Goal: Task Accomplishment & Management: Manage account settings

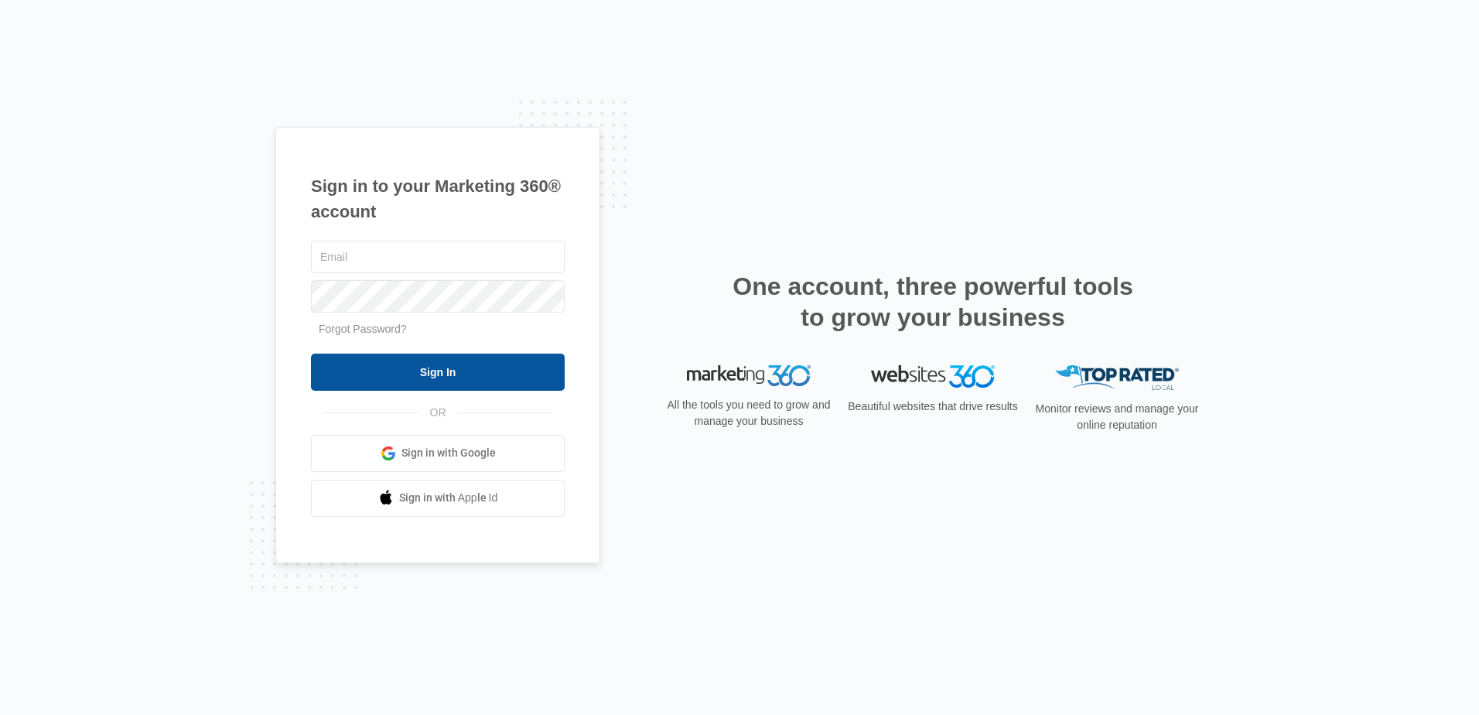
type input "[EMAIL_ADDRESS][DOMAIN_NAME]"
click at [449, 385] on input "Sign In" at bounding box center [438, 372] width 254 height 37
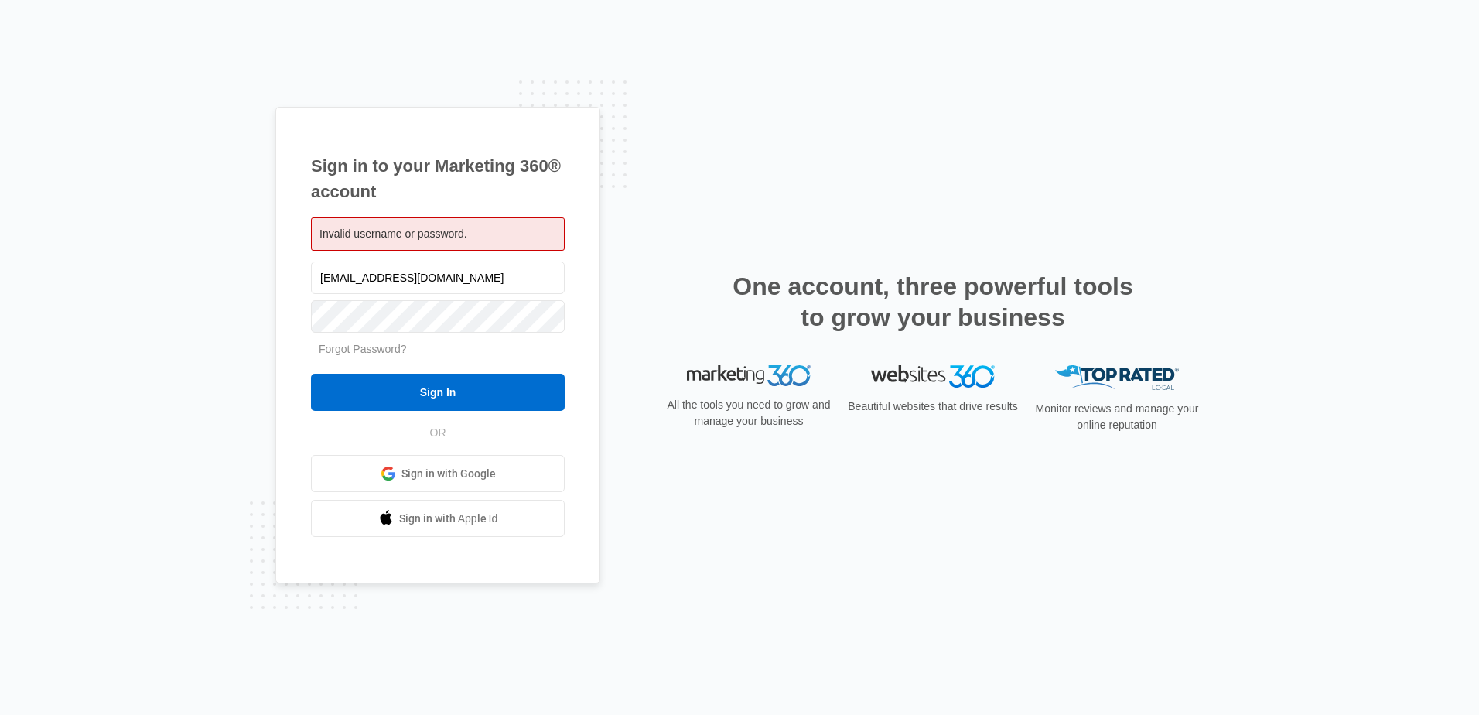
click at [242, 360] on div "Sign in to your Marketing 360® account Invalid username or password. bobbystone…" at bounding box center [739, 357] width 1479 height 715
click at [361, 394] on input "Sign In" at bounding box center [438, 392] width 254 height 37
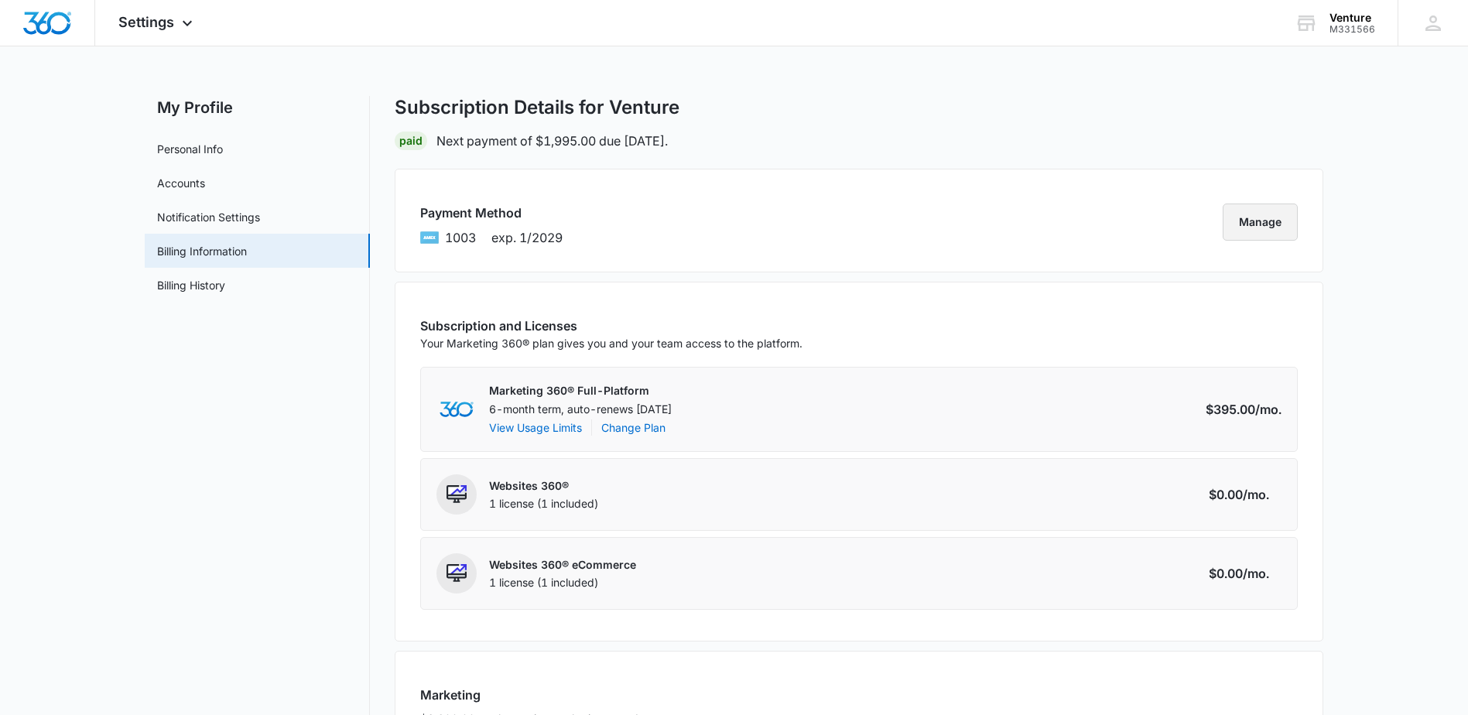
click at [1272, 223] on button "Manage" at bounding box center [1259, 221] width 75 height 37
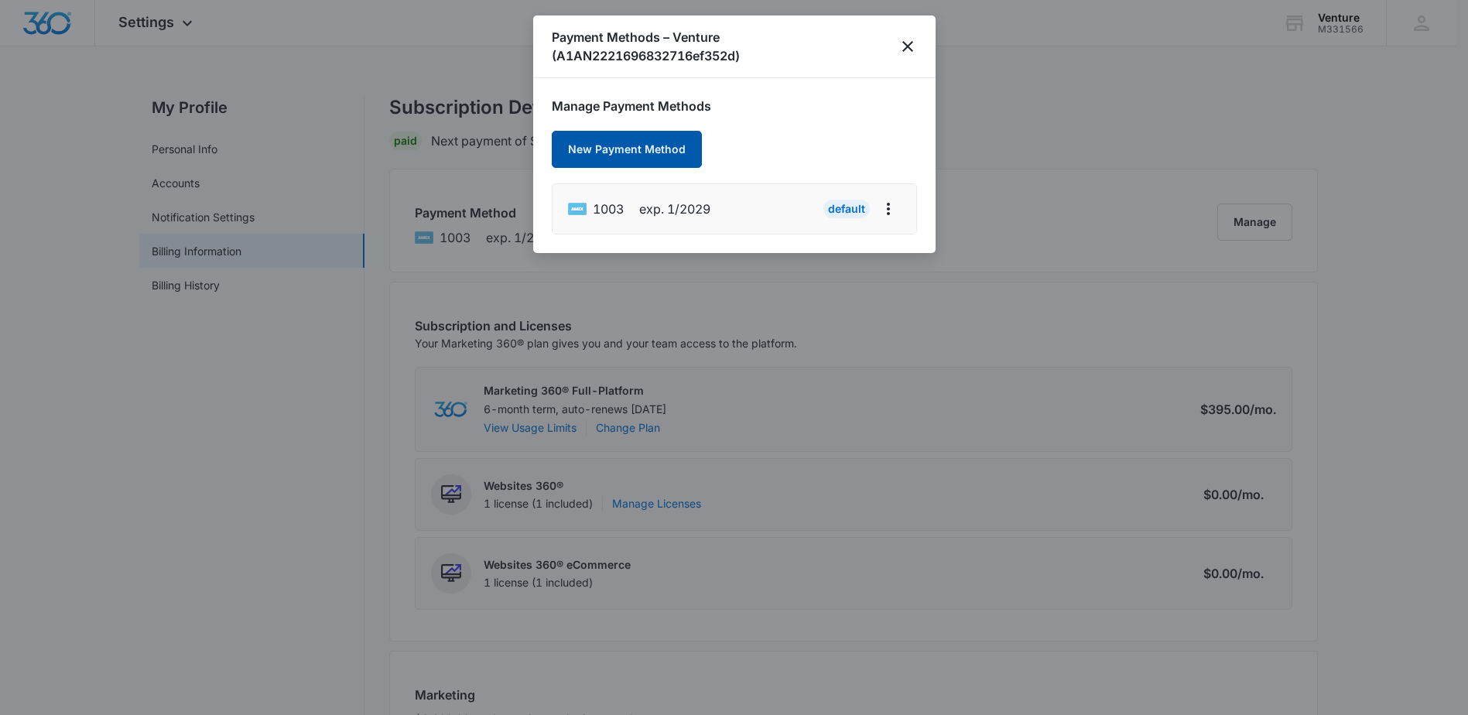
click at [620, 147] on button "New Payment Method" at bounding box center [627, 149] width 150 height 37
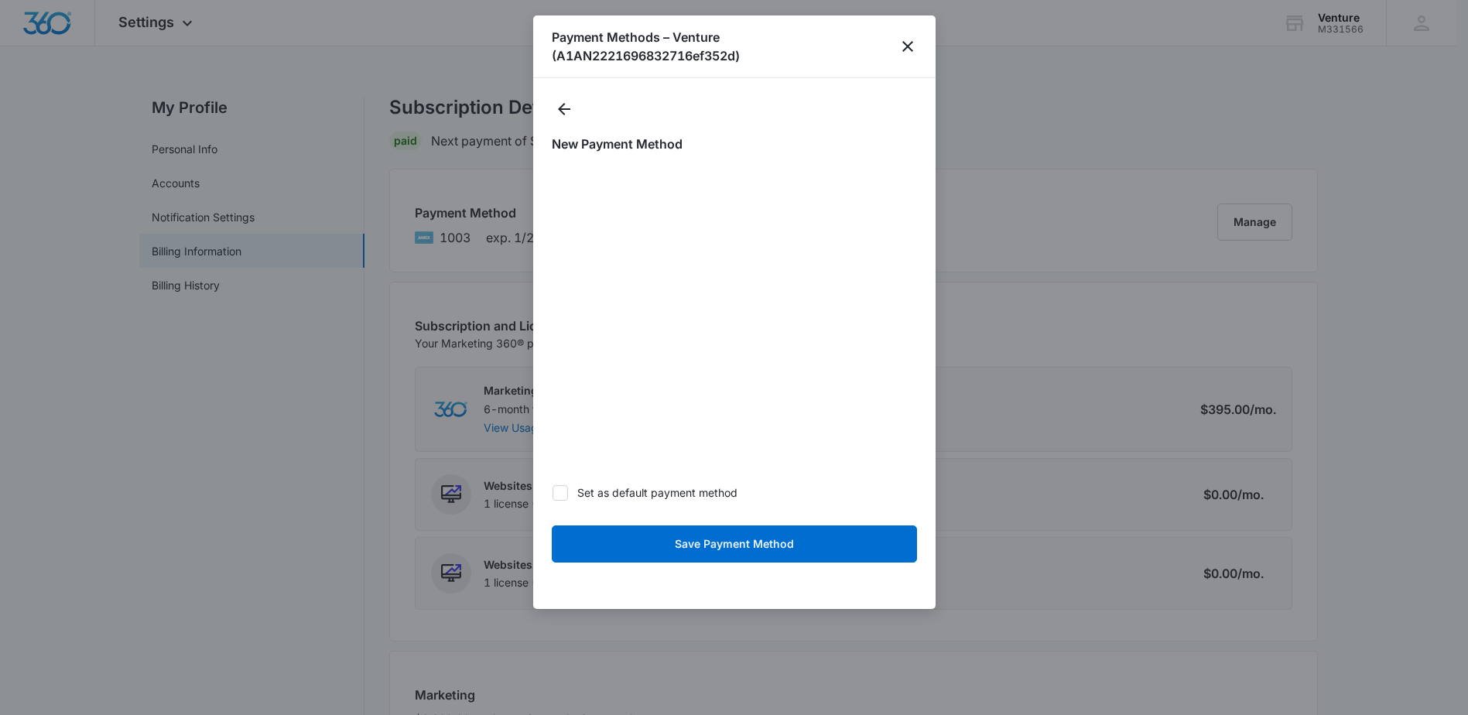
click at [556, 494] on icon at bounding box center [560, 493] width 14 height 14
click at [552, 493] on input "Set as default payment method" at bounding box center [552, 492] width 1 height 1
checkbox input "true"
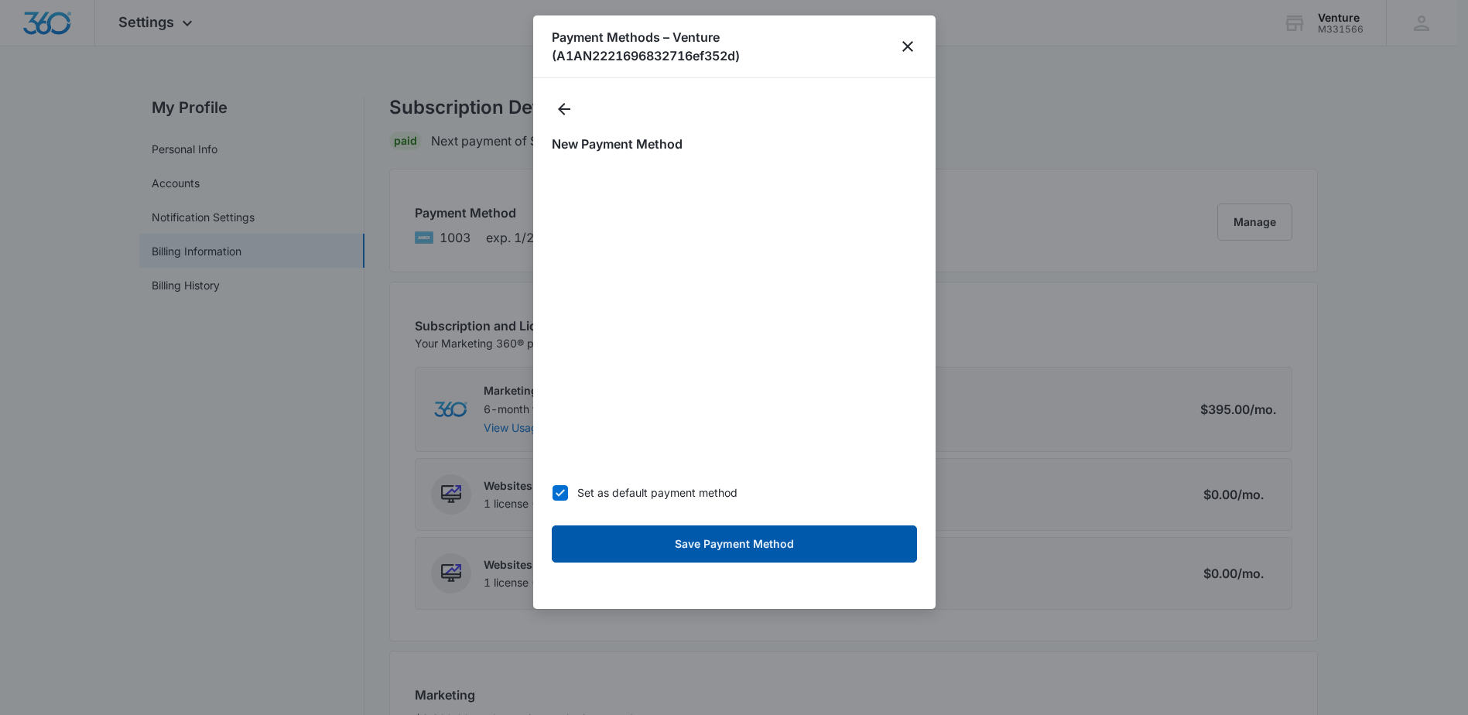
click at [685, 545] on button "Save Payment Method" at bounding box center [734, 543] width 365 height 37
